Goal: Task Accomplishment & Management: Manage account settings

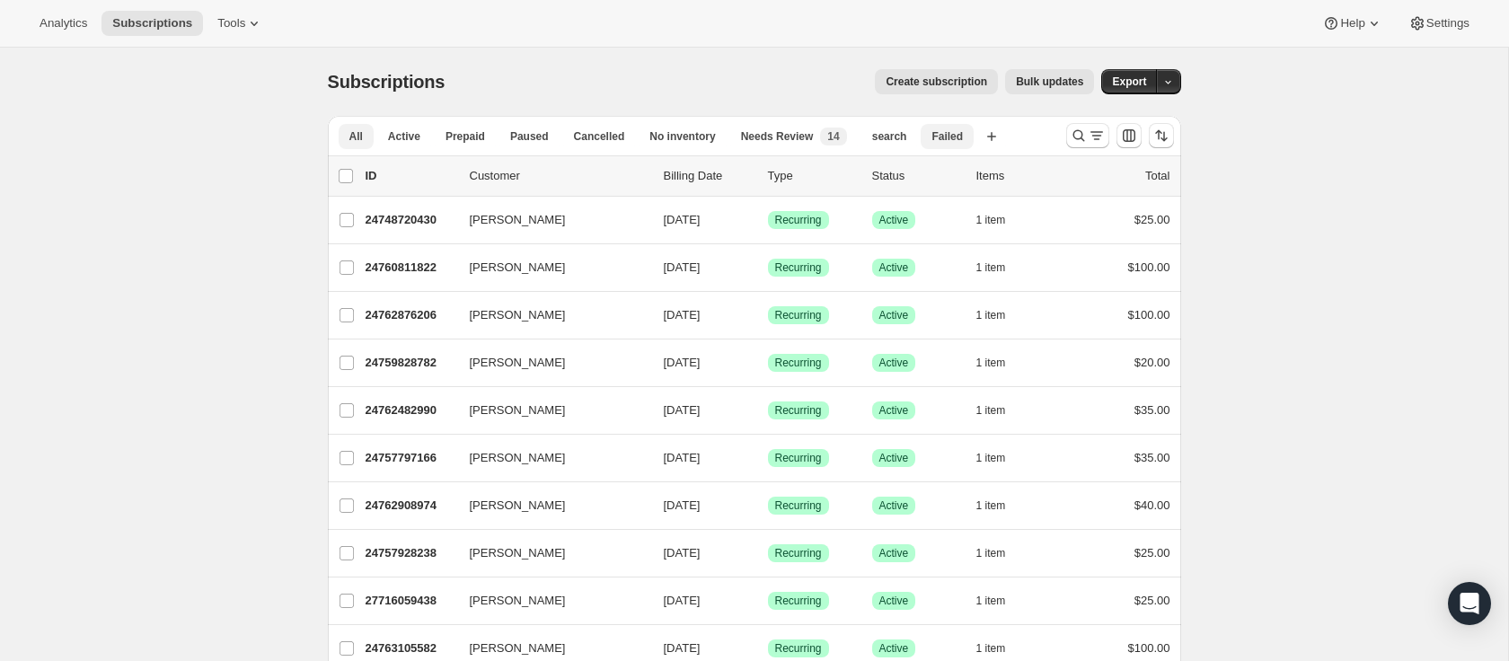
click at [940, 137] on span "Failed" at bounding box center [947, 136] width 31 height 14
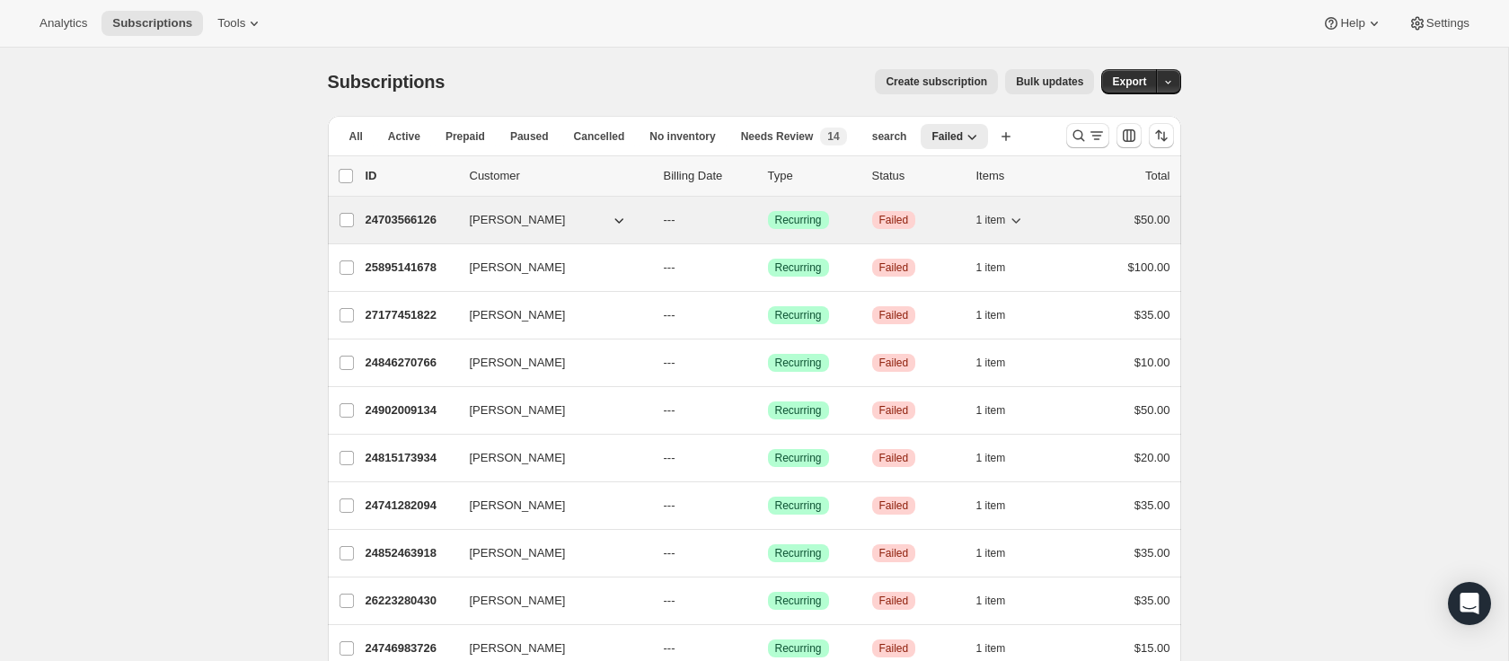
click at [416, 223] on p "24703566126" at bounding box center [411, 220] width 90 height 18
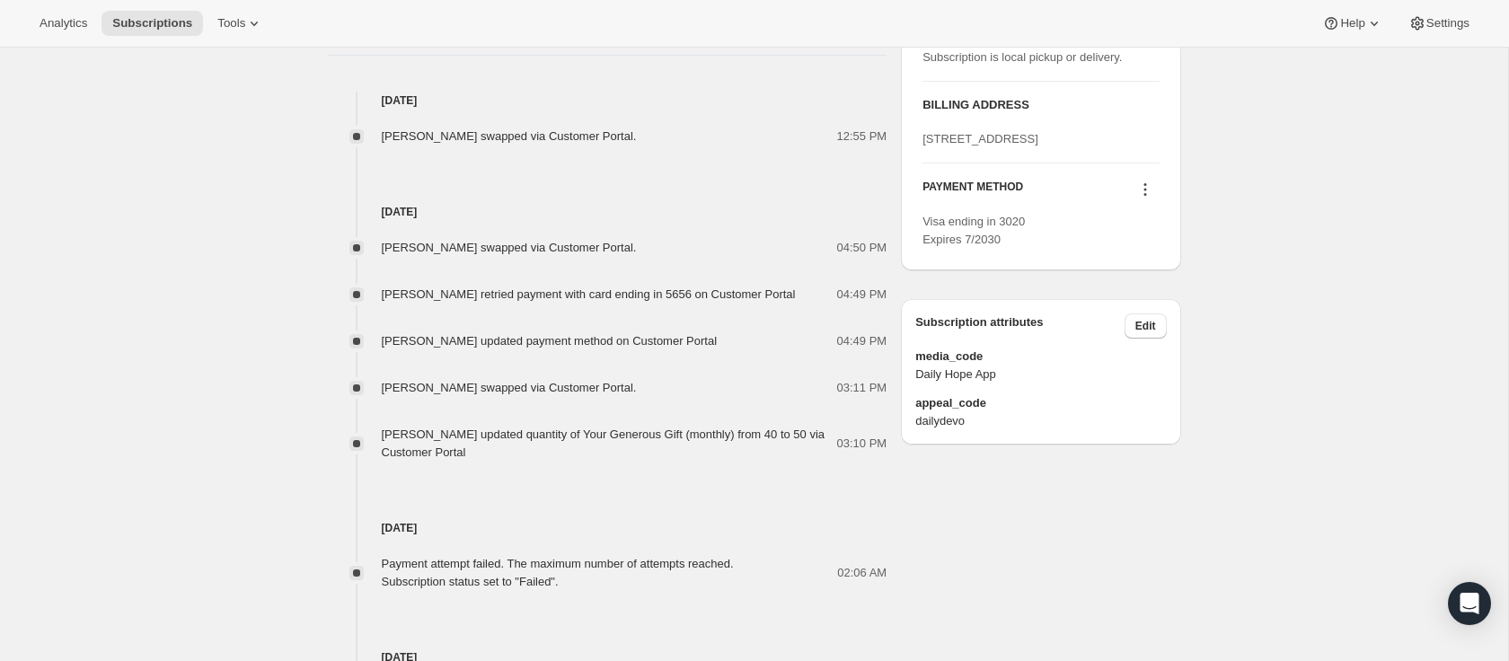
scroll to position [733, 0]
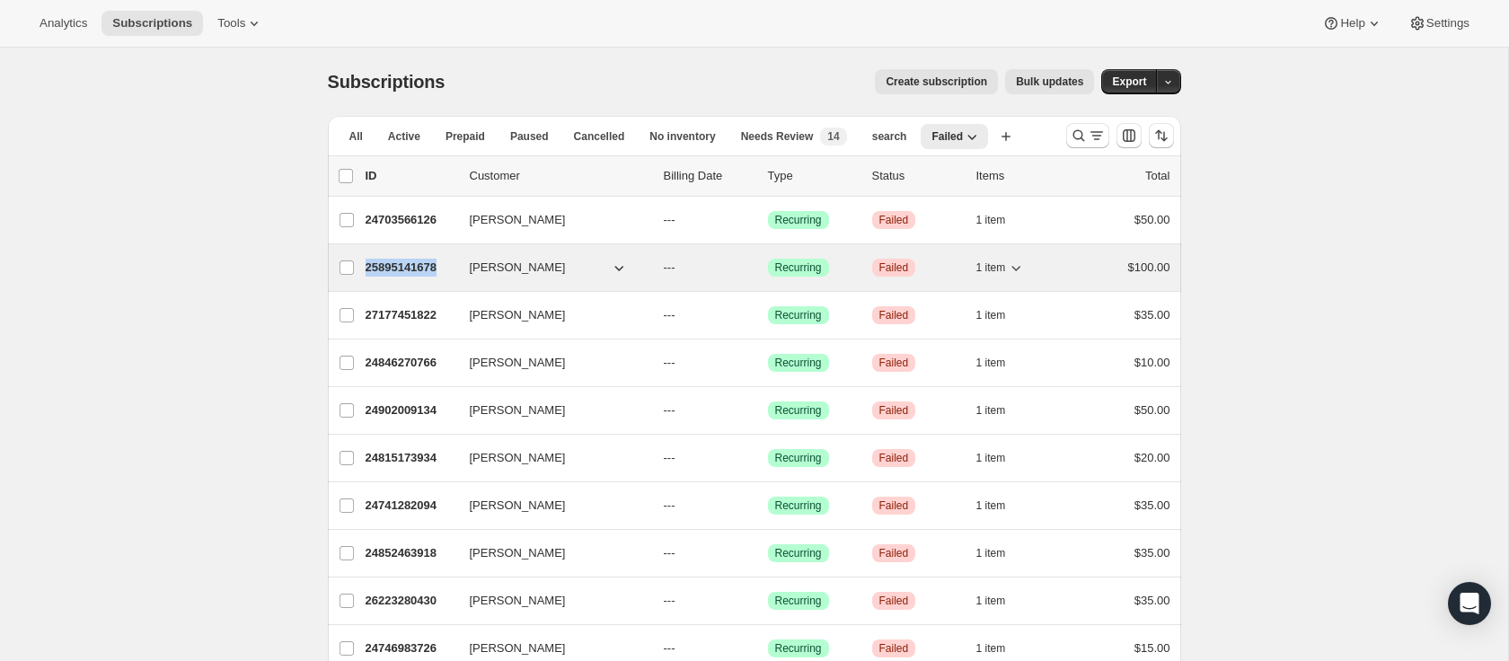
click at [505, 266] on span "[PERSON_NAME]" at bounding box center [518, 268] width 96 height 18
click at [623, 269] on icon "button" at bounding box center [619, 268] width 18 height 18
click at [432, 265] on p "25895141678" at bounding box center [411, 268] width 90 height 18
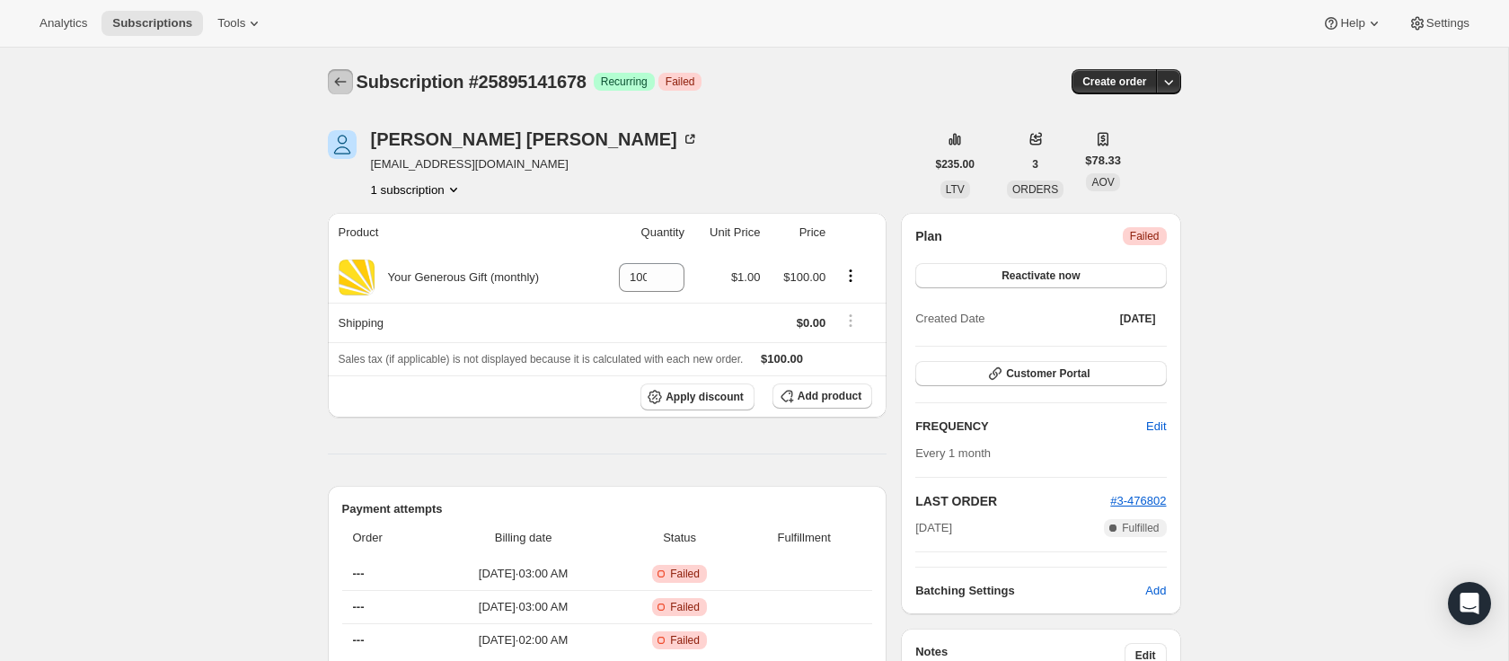
click at [338, 89] on icon "Subscriptions" at bounding box center [340, 82] width 18 height 18
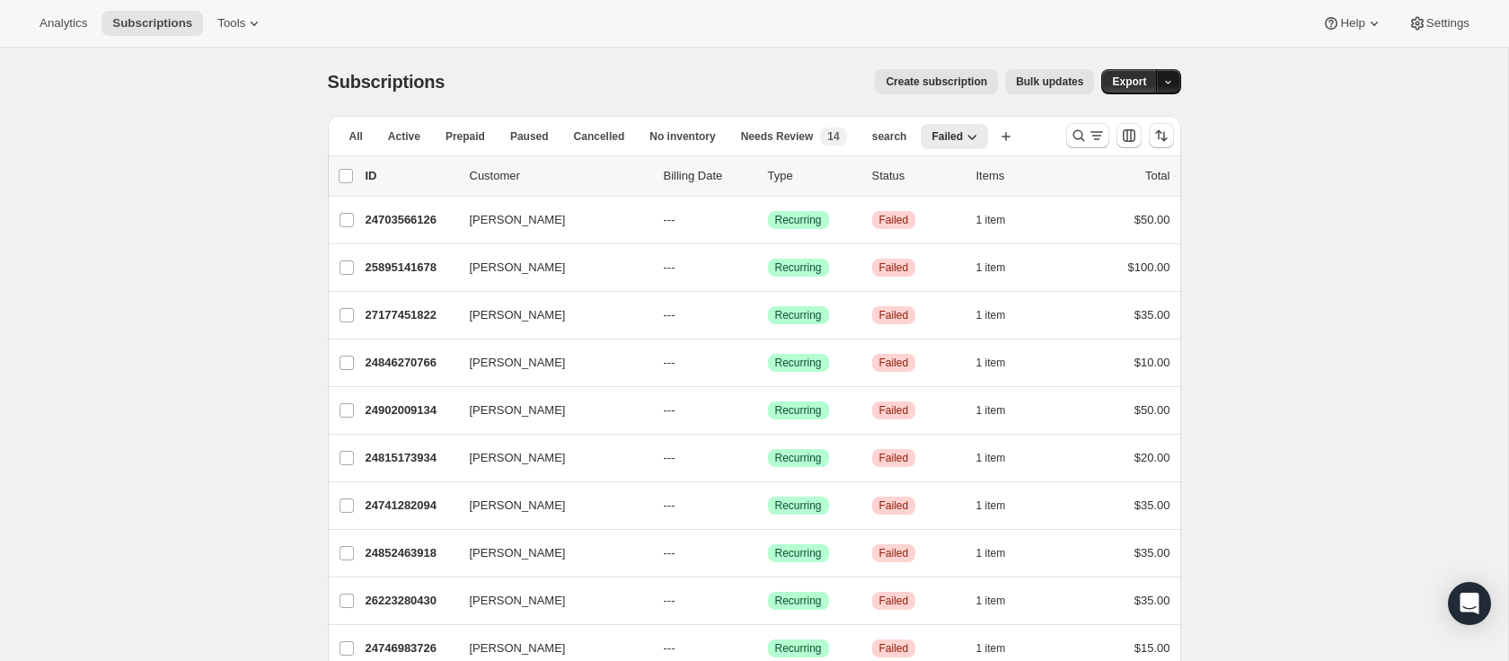
click at [1174, 84] on button "button" at bounding box center [1168, 81] width 25 height 25
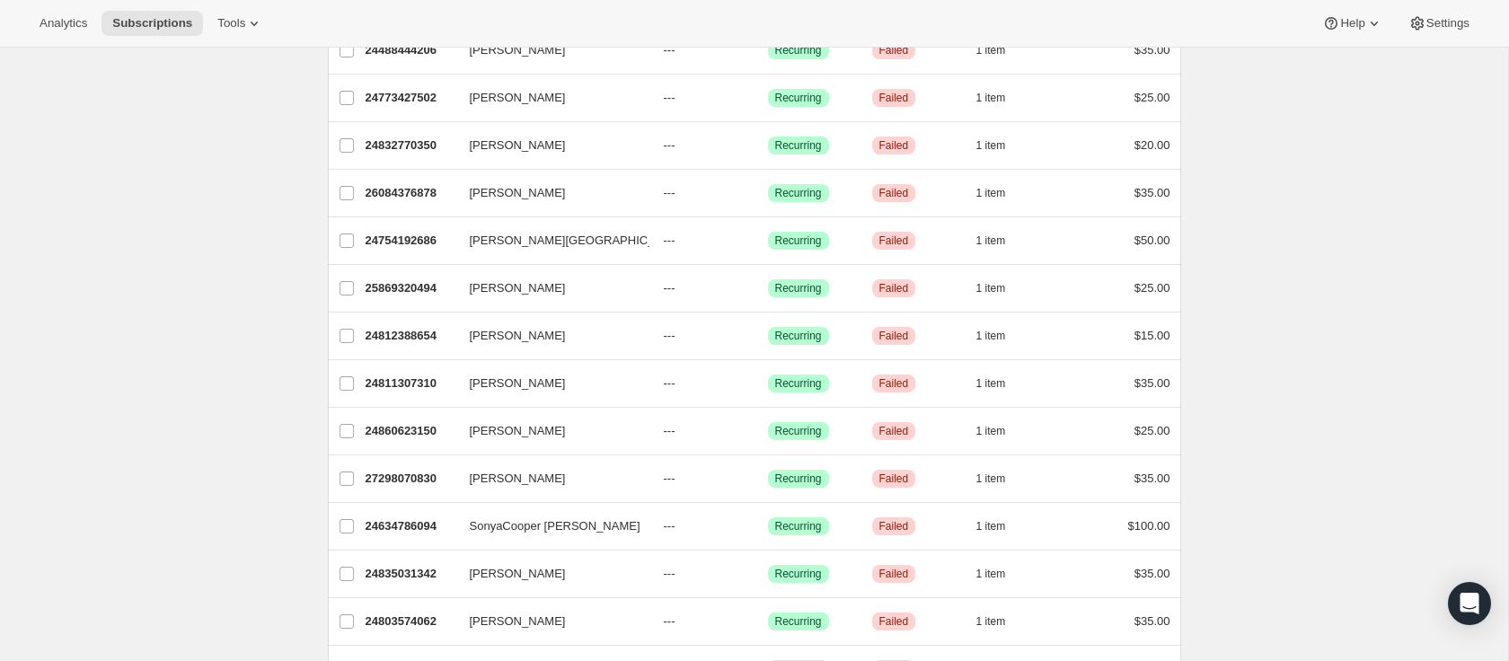
scroll to position [2016, 0]
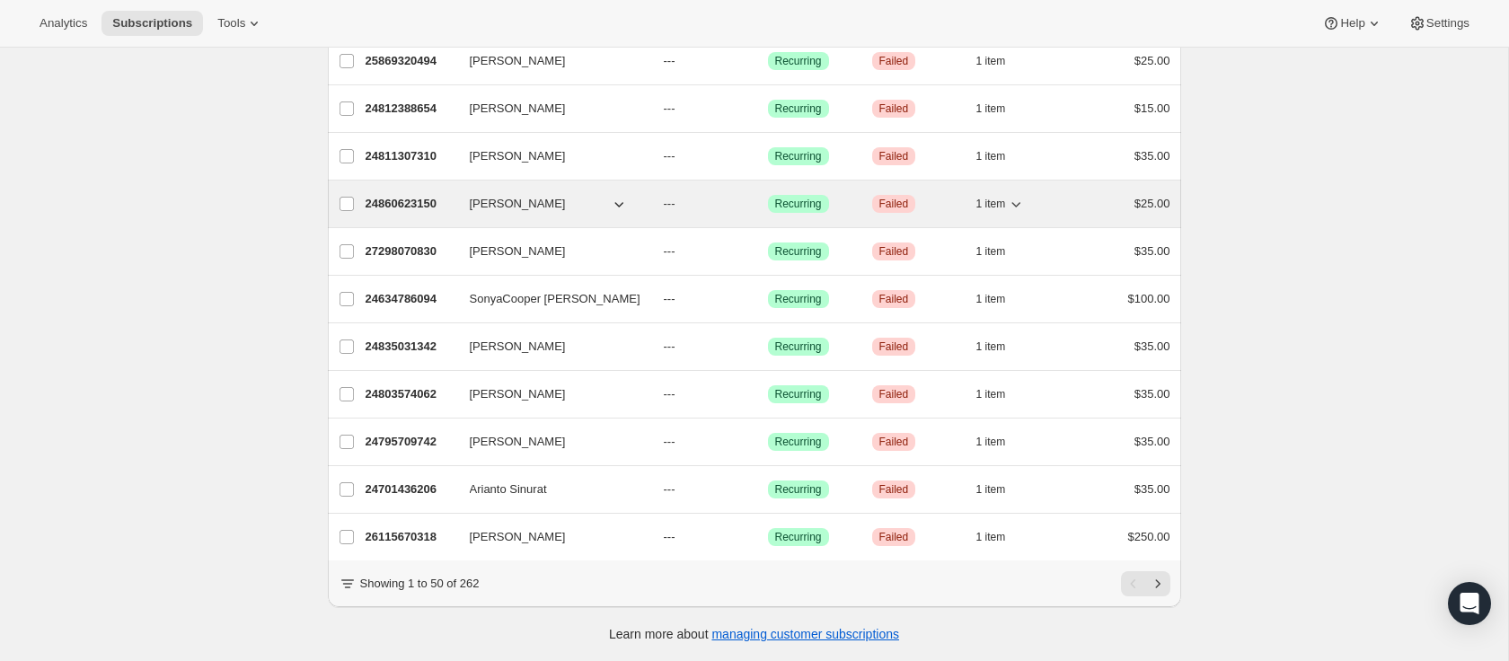
click at [424, 208] on p "24860623150" at bounding box center [411, 204] width 90 height 18
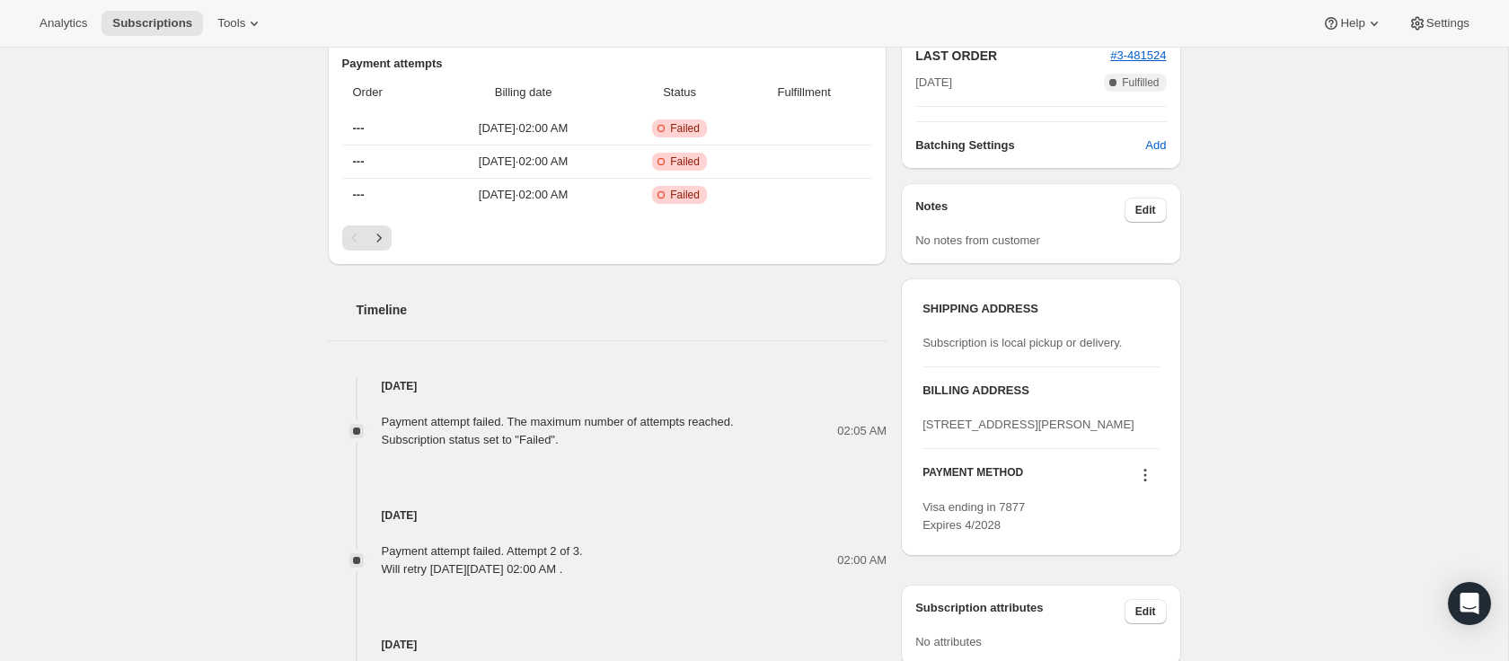
scroll to position [444, 0]
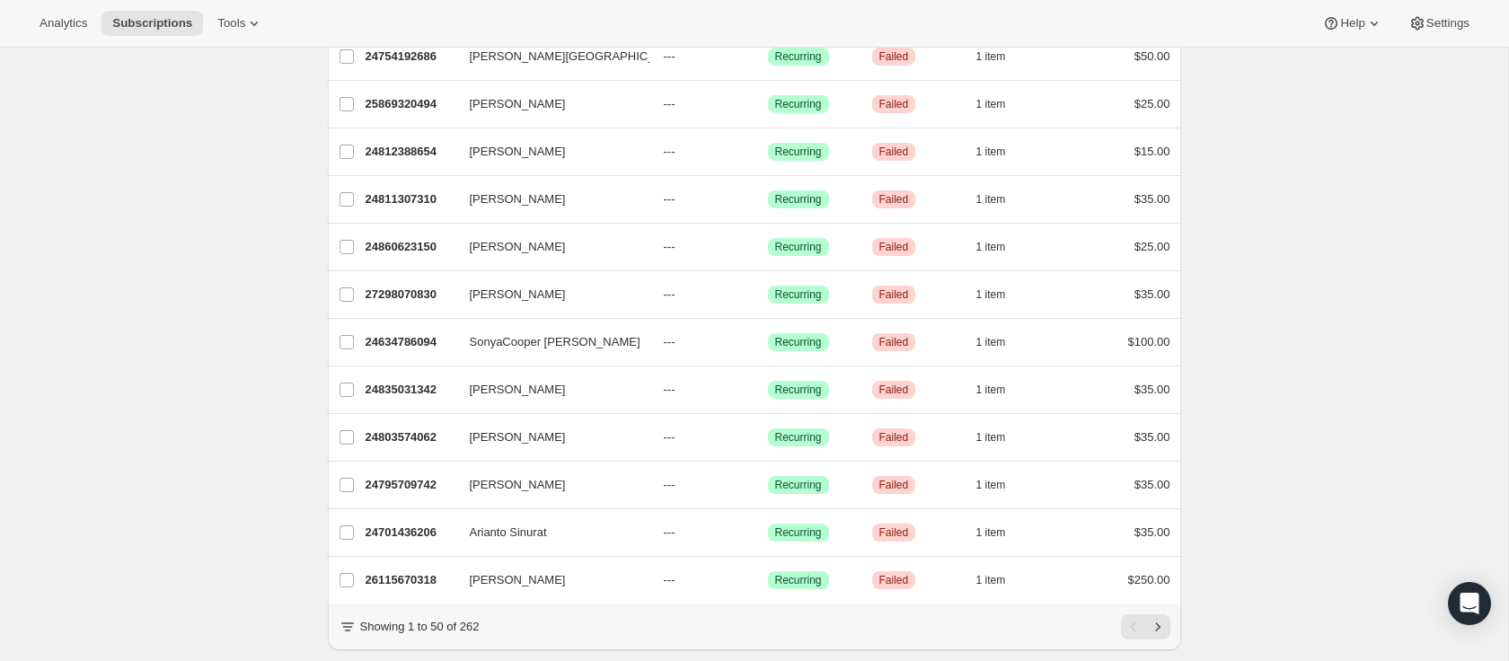
scroll to position [2016, 0]
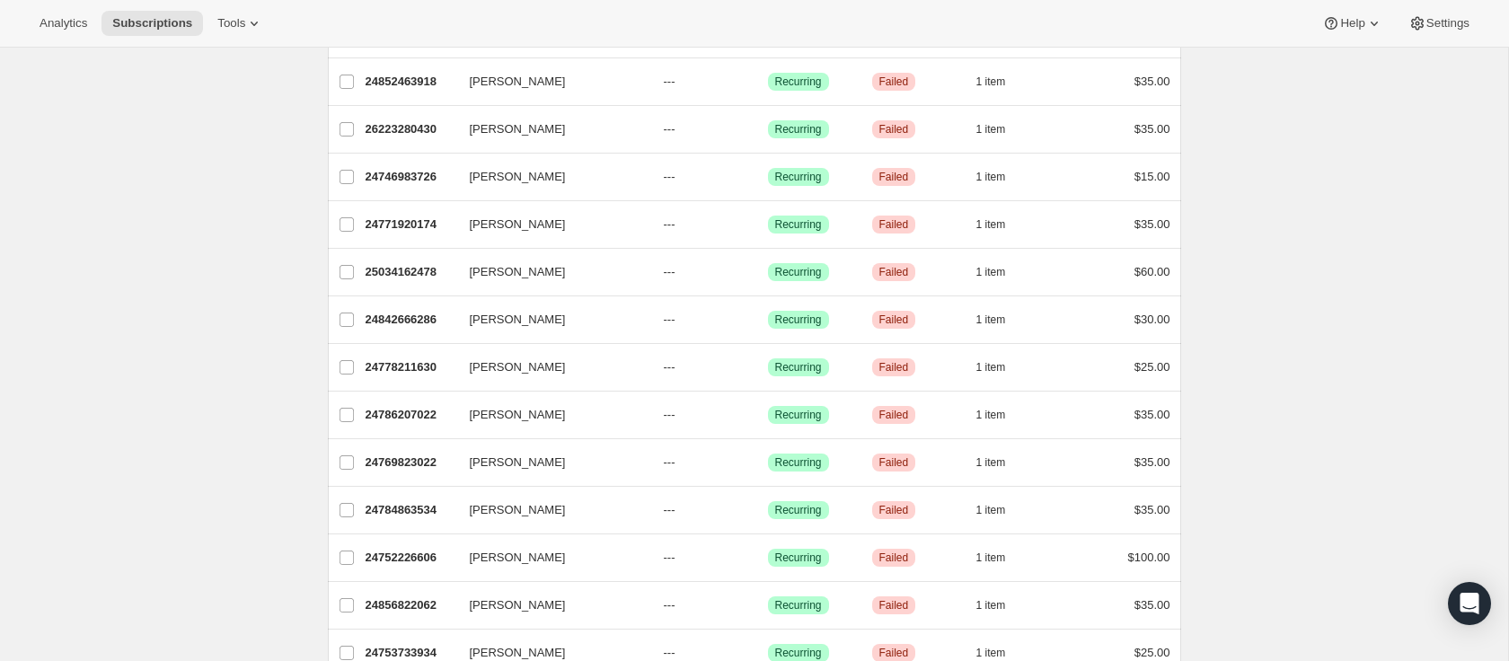
scroll to position [0, 0]
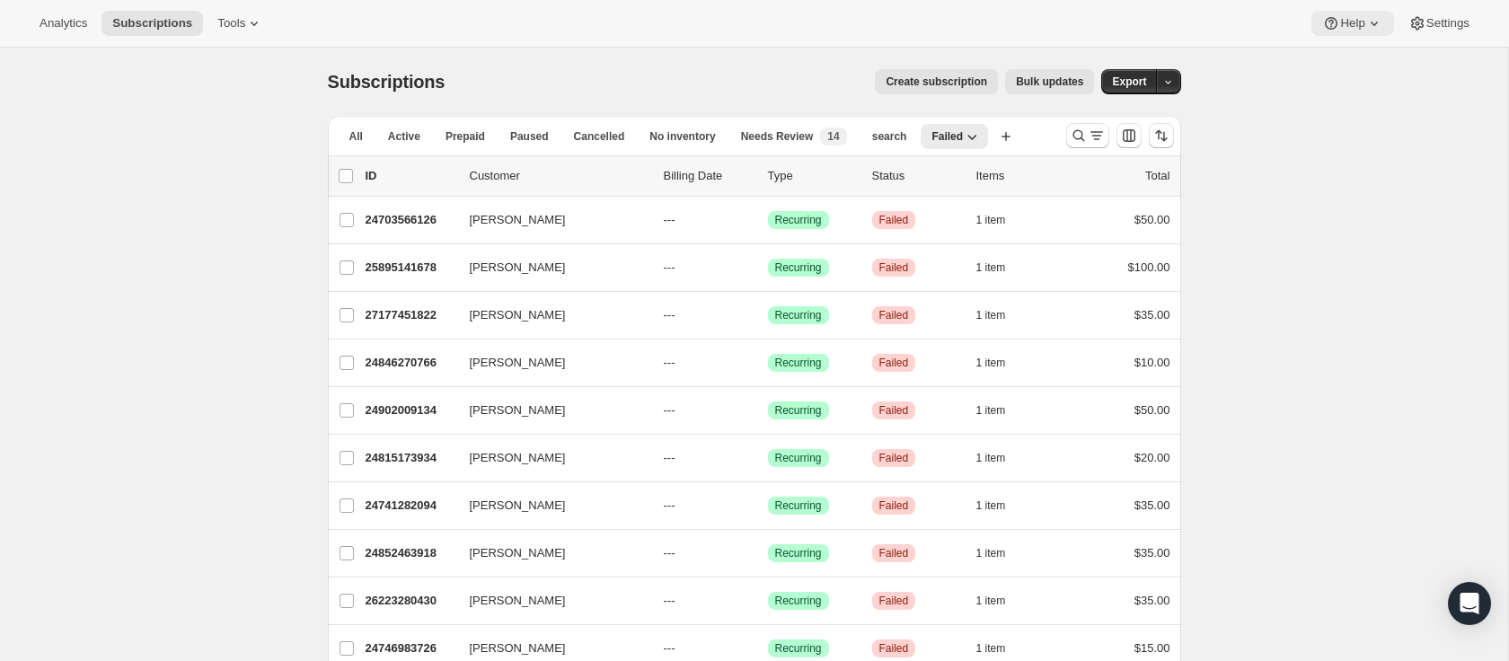
click at [1335, 31] on icon at bounding box center [1331, 23] width 18 height 18
click at [1338, 113] on span "Contact us" at bounding box center [1347, 122] width 62 height 18
